Goal: Information Seeking & Learning: Understand process/instructions

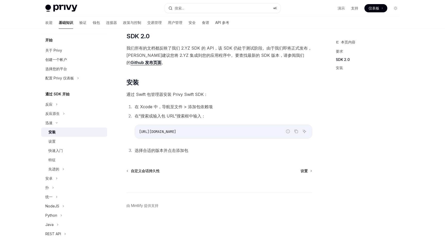
click at [191, 104] on font "在 Xcode 中，导航至文件 > 添加包依赖项" at bounding box center [174, 106] width 78 height 5
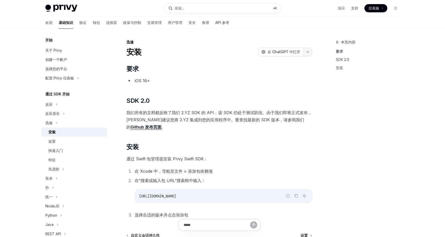
click at [307, 51] on icon "button" at bounding box center [307, 52] width 6 height 2
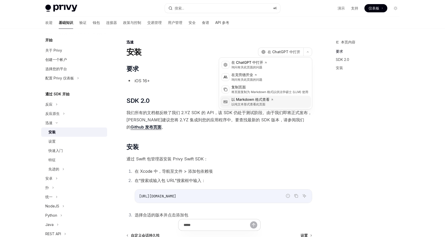
click at [271, 101] on icon at bounding box center [271, 99] width 3 height 3
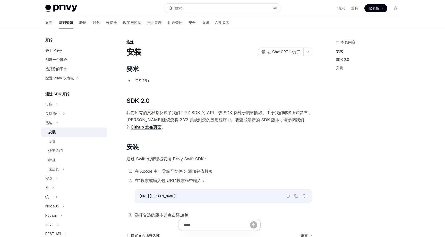
click at [176, 195] on span "[URL][DOMAIN_NAME]" at bounding box center [157, 196] width 37 height 5
copy li "在“搜索或输入包 URL”搜索框中输入： 报告错误代码 复制 询问人工智能"
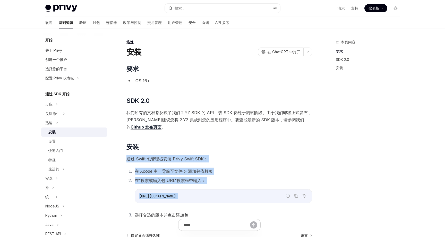
drag, startPoint x: 128, startPoint y: 159, endPoint x: 191, endPoint y: 210, distance: 81.1
click at [191, 210] on div "​ 要求 iOS 16+ ​ SDK 2.0 我们所有的文档都反映了我们 2.YZ SDK 的 API，该 SDK 仍处于测试阶段。由于我们即将正式发布，[P…" at bounding box center [219, 142] width 186 height 154
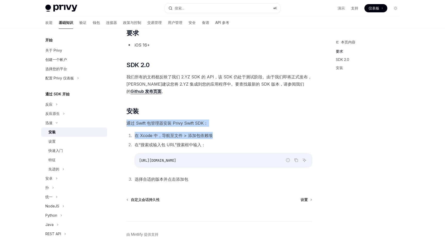
scroll to position [37, 0]
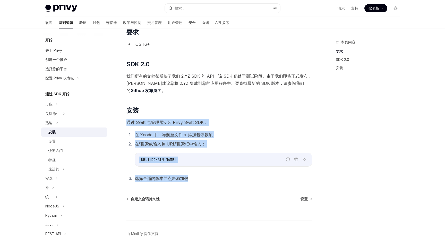
click at [192, 181] on li "选择合适的版本并点击添加包" at bounding box center [222, 178] width 179 height 7
copy div "通过 Swift 包管理器安装 Privy Swift SDK： 在 Xcode 中，导航至文件 > 添加包依赖项 在“搜索或输入包 URL”搜索框中输入： …"
click at [296, 159] on icon "复制代码块中的内容" at bounding box center [296, 159] width 4 height 4
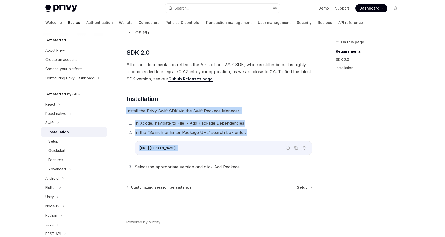
scroll to position [52, 0]
